Goal: Information Seeking & Learning: Learn about a topic

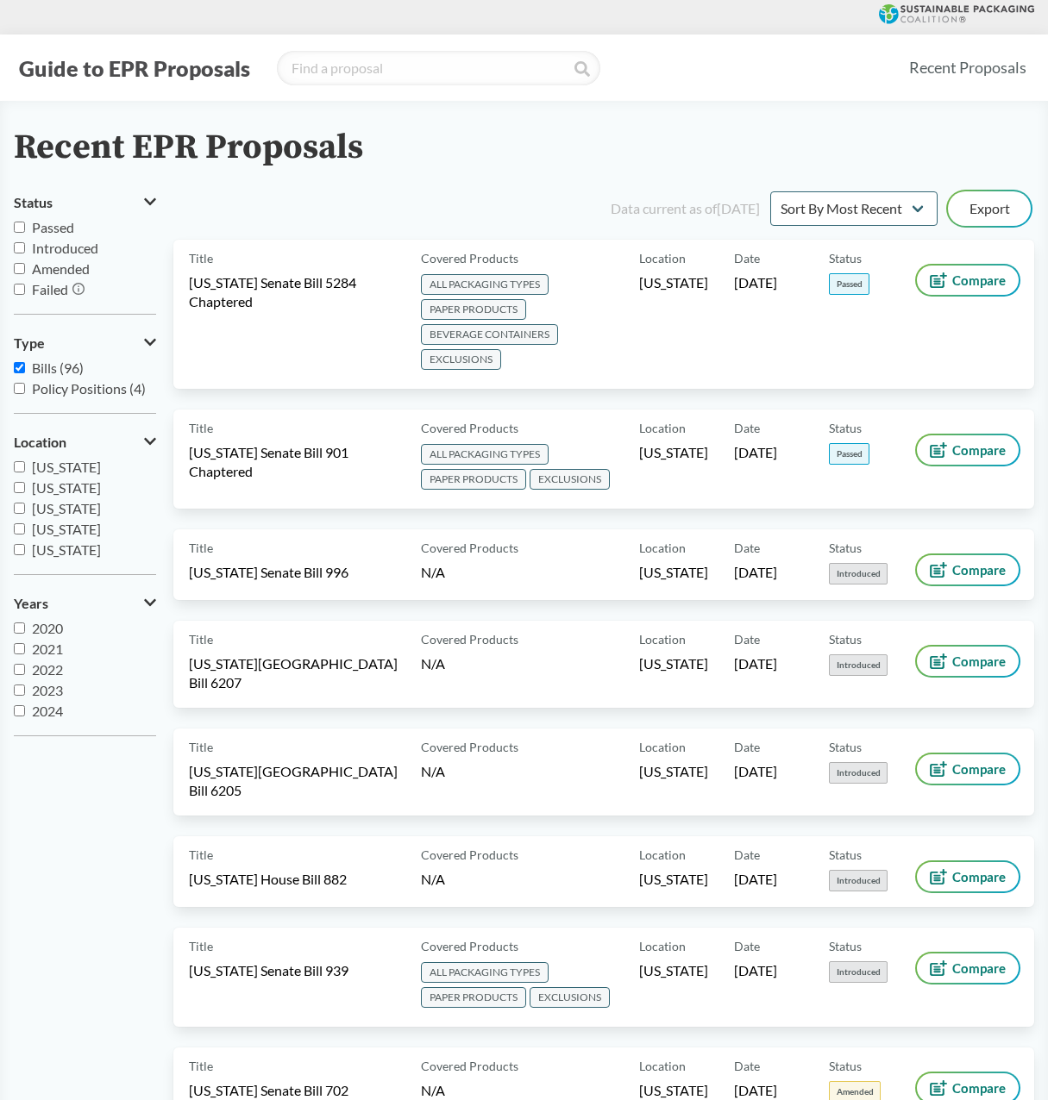
click at [53, 229] on span "Passed" at bounding box center [53, 227] width 42 height 16
click at [25, 229] on input "Passed" at bounding box center [19, 227] width 11 height 11
checkbox input "true"
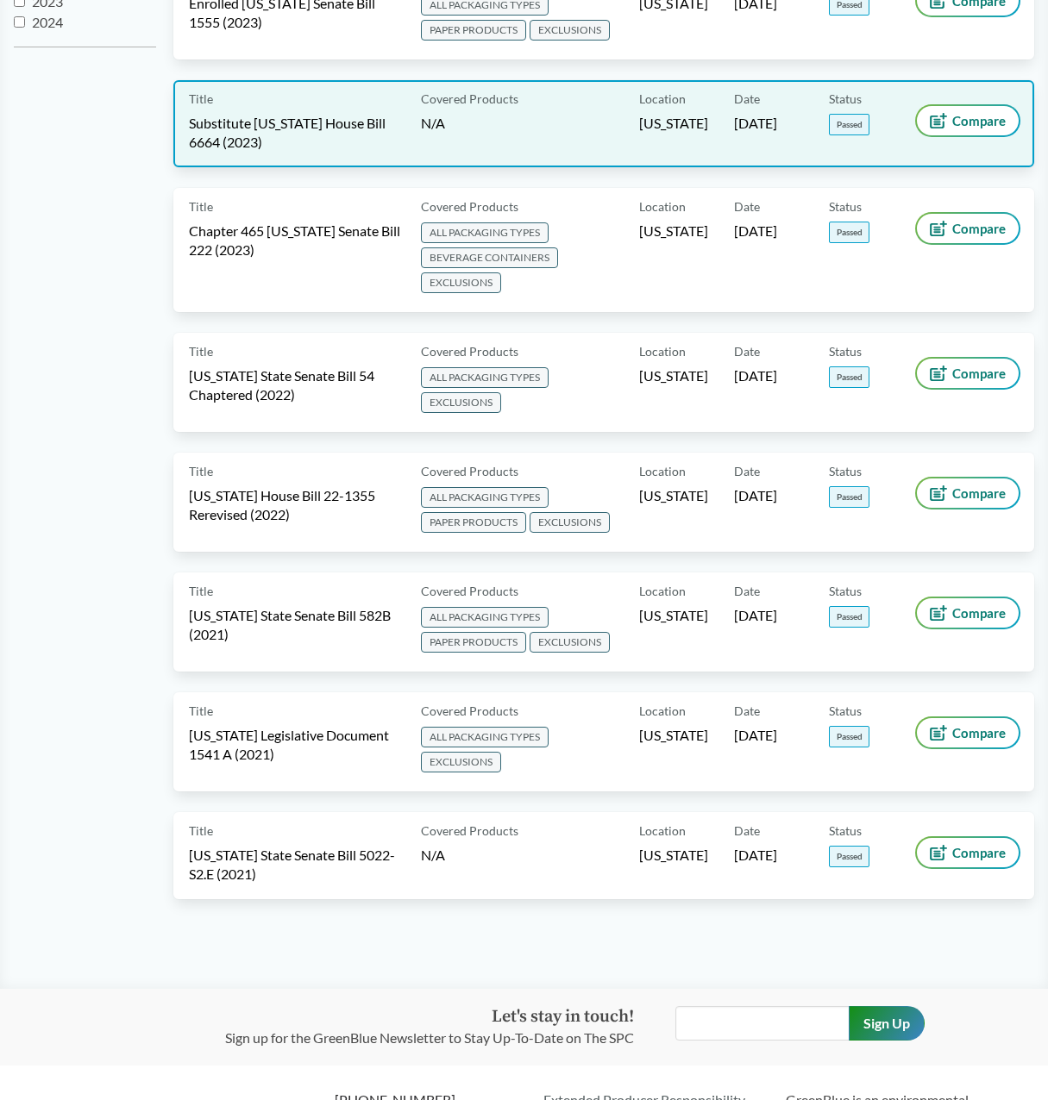
scroll to position [690, 0]
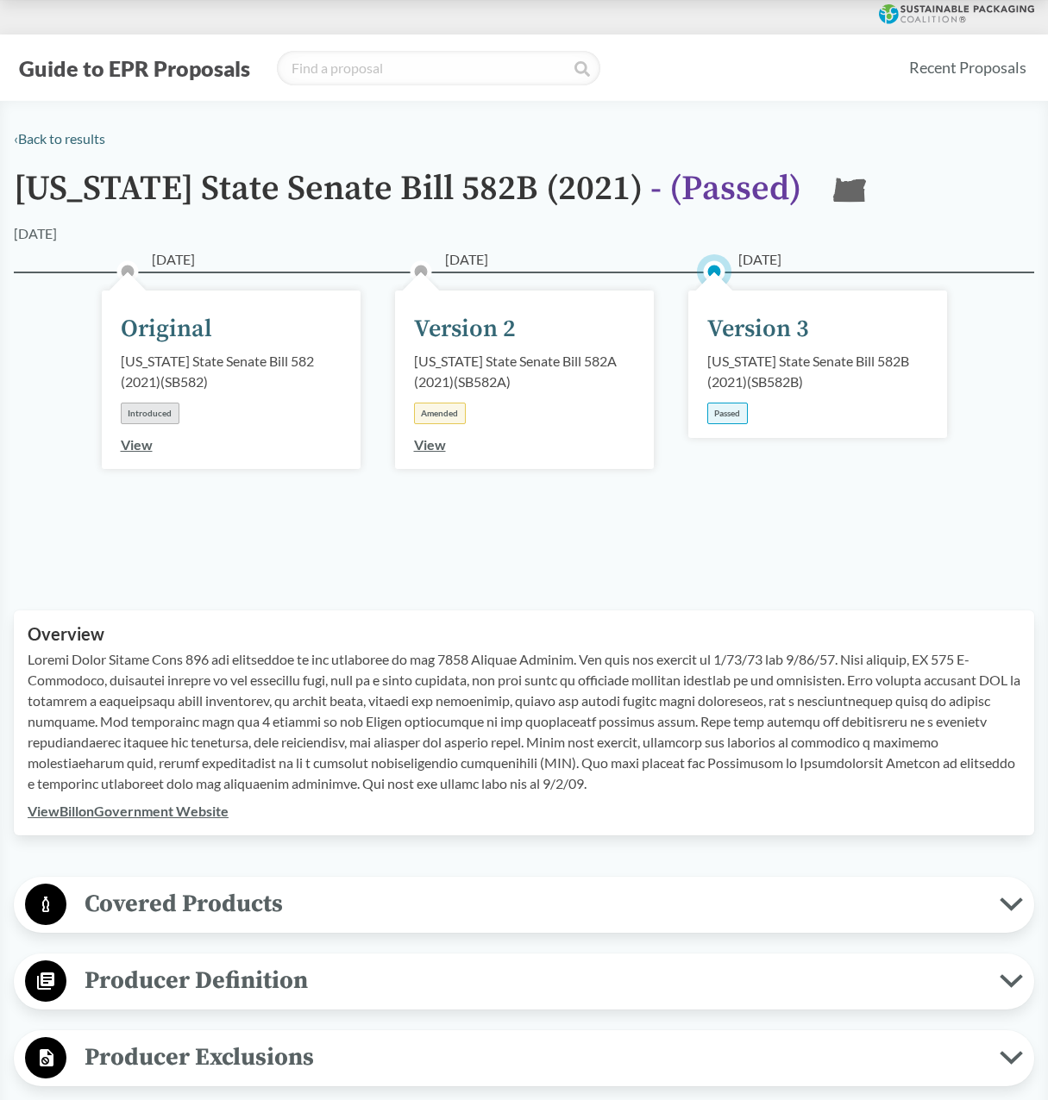
click at [152, 809] on link "View Bill on Government Website" at bounding box center [128, 811] width 201 height 16
